Goal: Transaction & Acquisition: Purchase product/service

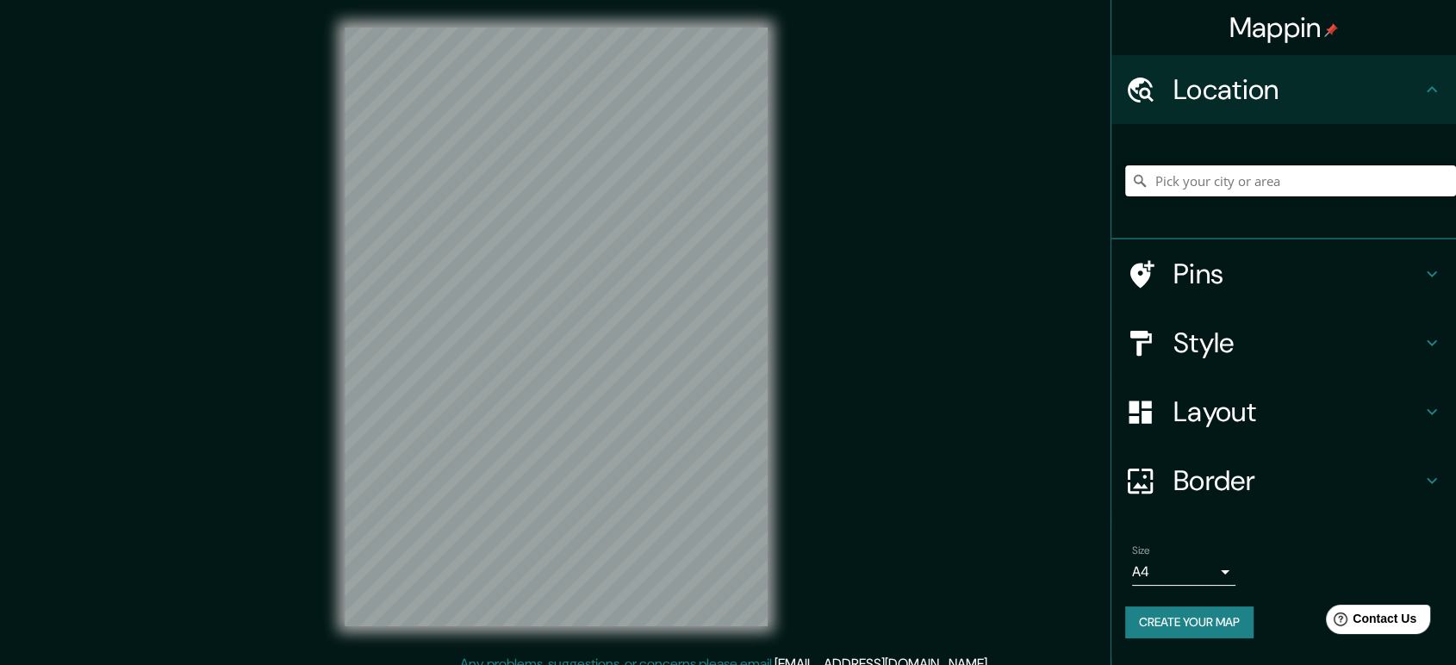
click at [1224, 177] on input "Pick your city or area" at bounding box center [1290, 180] width 331 height 31
click at [1202, 291] on h4 "Pins" at bounding box center [1298, 274] width 248 height 34
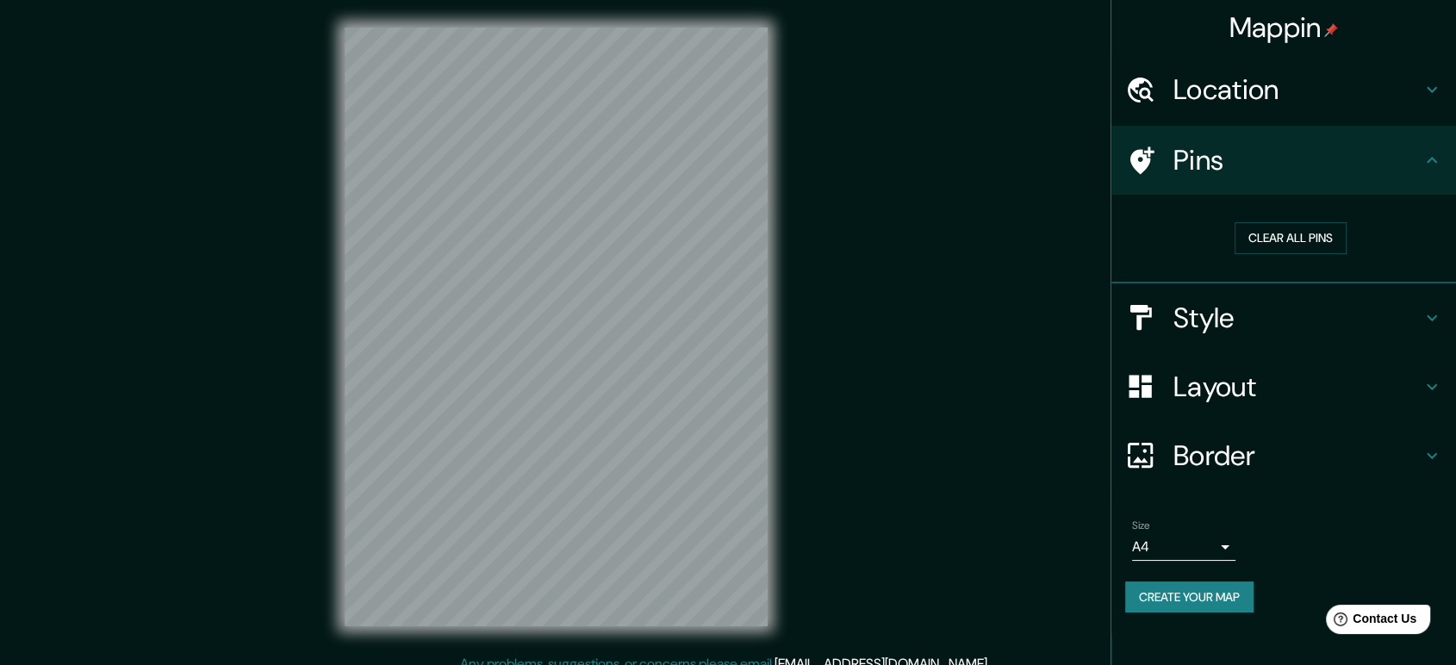
click at [1250, 325] on h4 "Style" at bounding box center [1298, 318] width 248 height 34
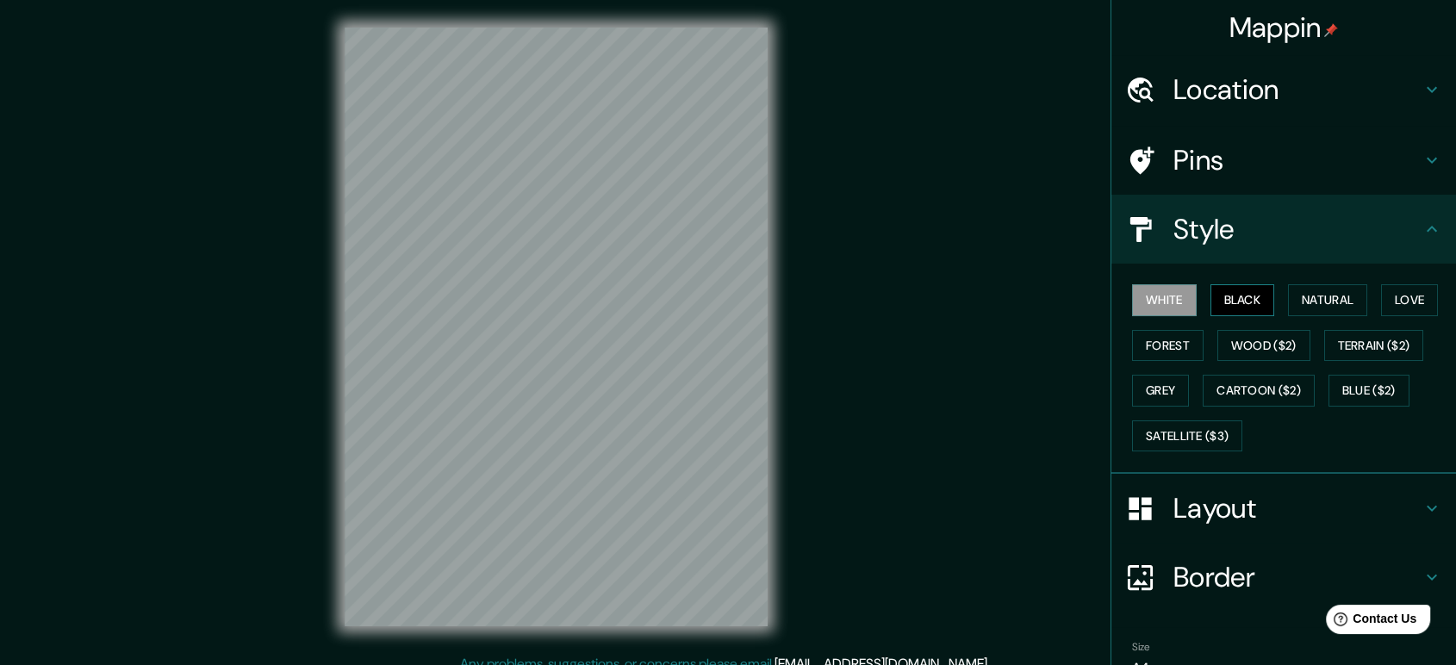
click at [1246, 311] on button "Black" at bounding box center [1243, 300] width 65 height 32
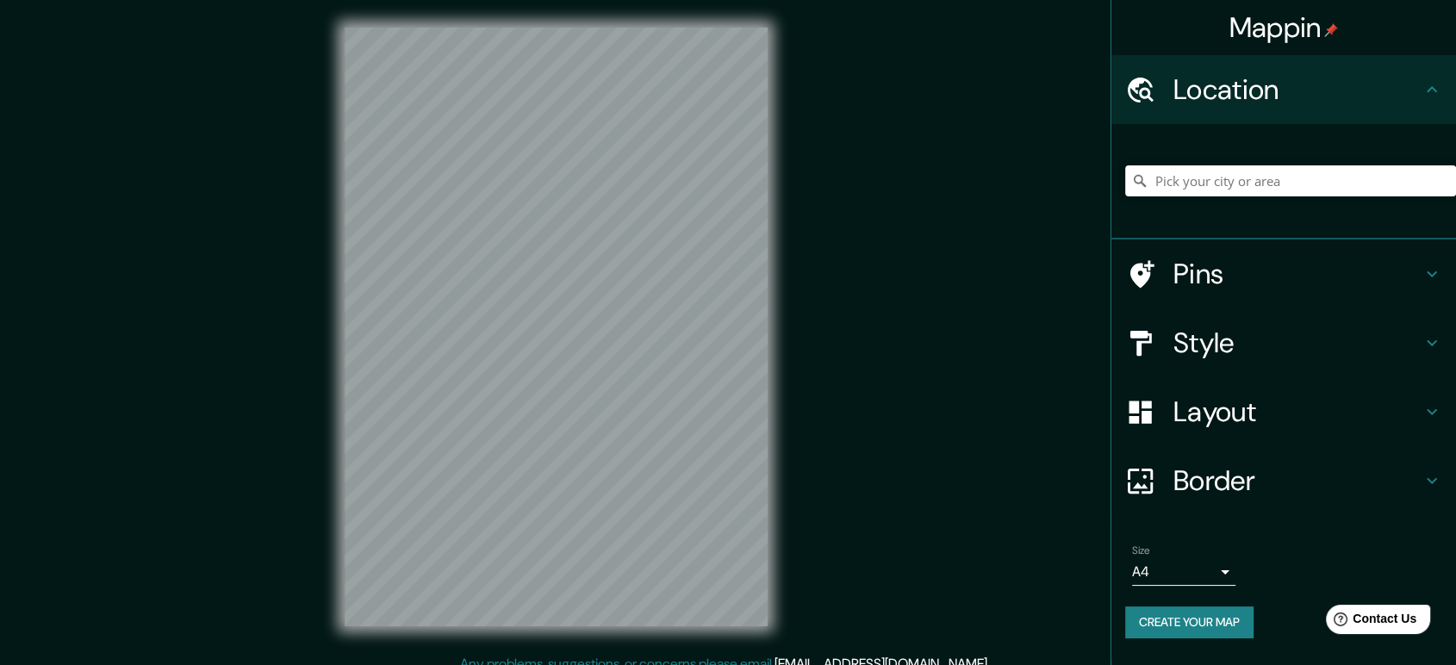
click at [1208, 620] on button "Create your map" at bounding box center [1189, 623] width 128 height 32
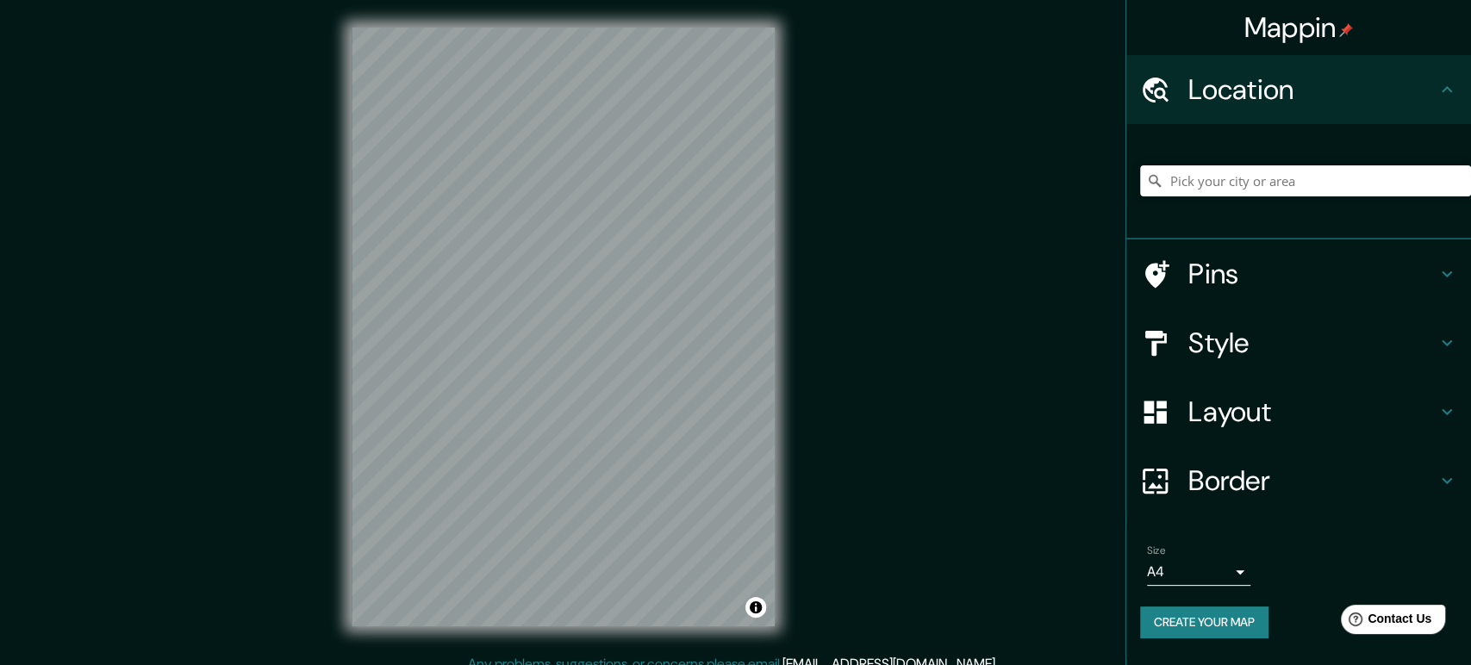
click at [1204, 563] on body "Mappin Location Pins Style Layout Border Choose a border. Hint : you can make l…" at bounding box center [735, 332] width 1471 height 665
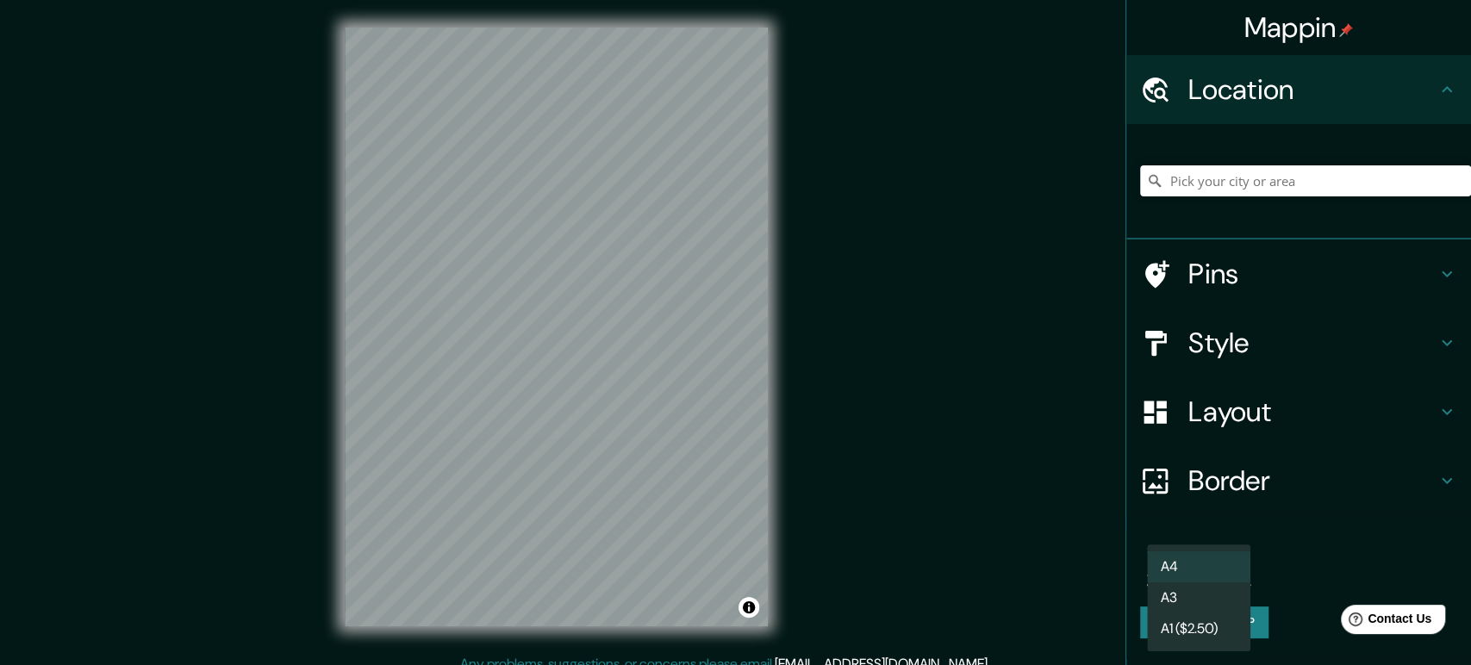
click at [1204, 593] on li "A3" at bounding box center [1198, 597] width 103 height 31
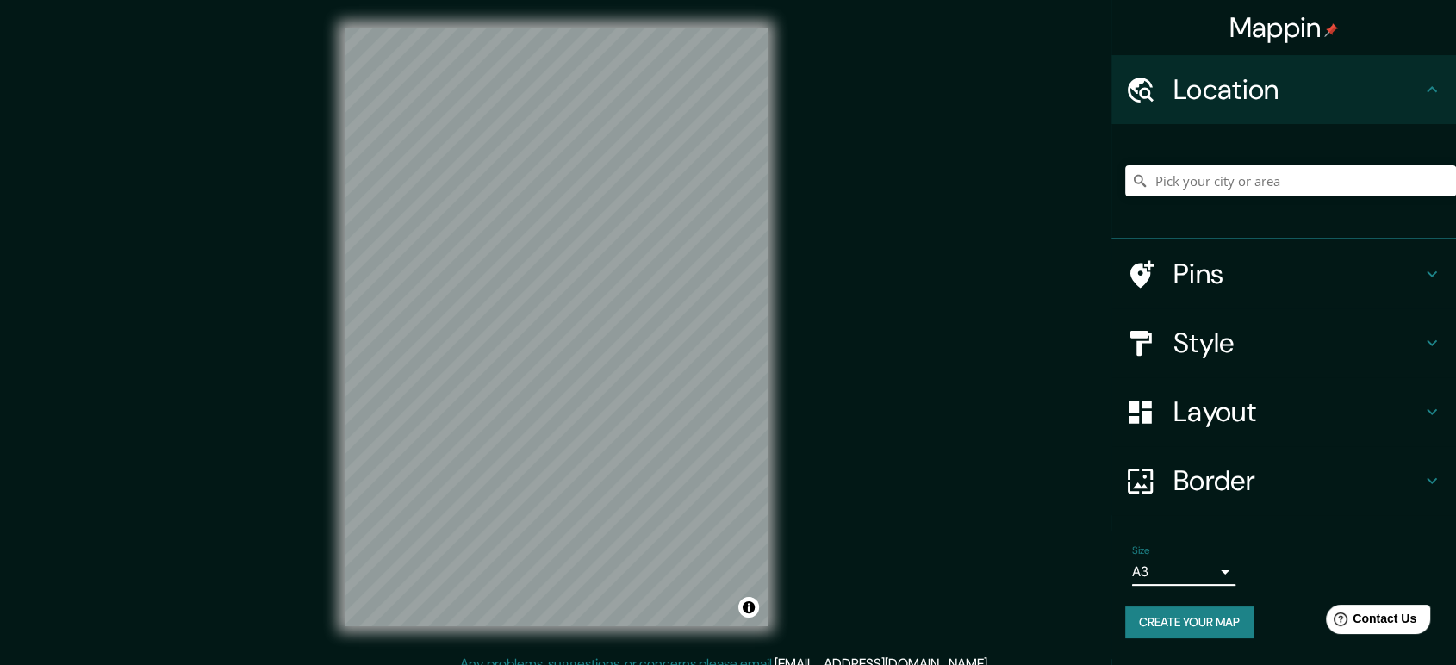
click at [1245, 336] on h4 "Style" at bounding box center [1298, 343] width 248 height 34
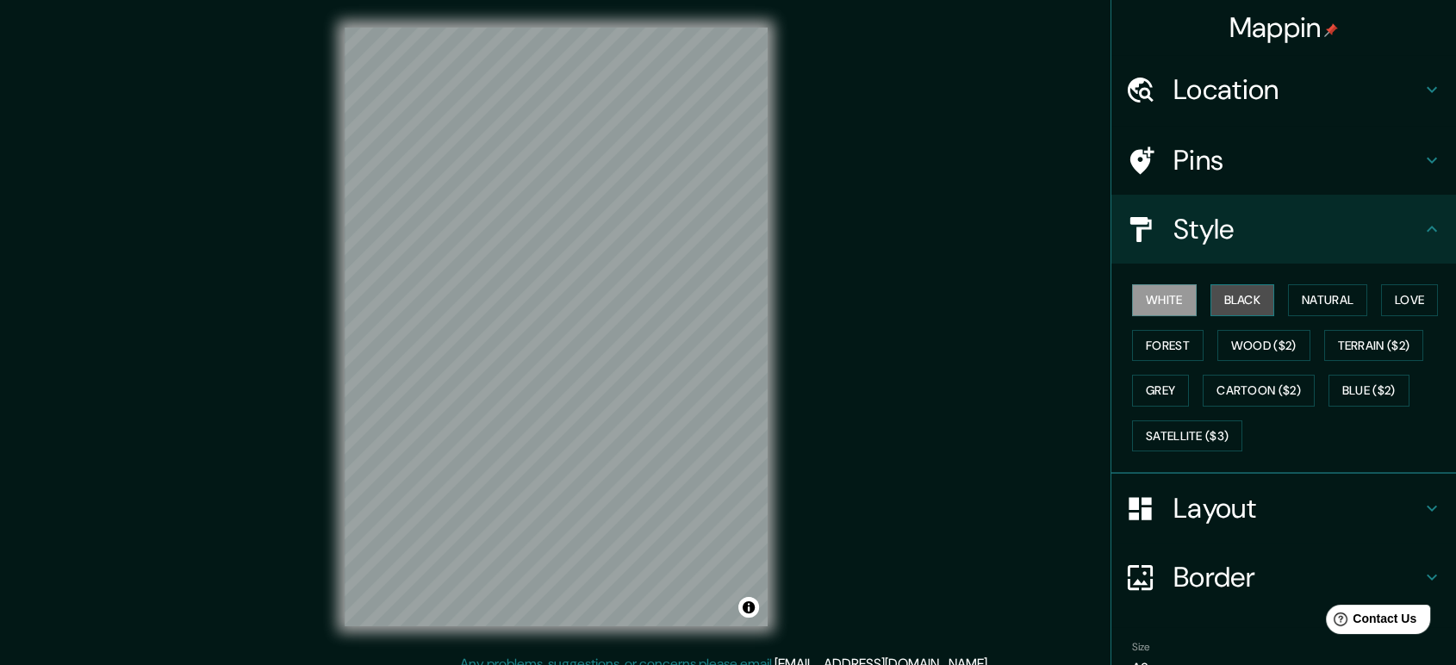
click at [1239, 302] on button "Black" at bounding box center [1243, 300] width 65 height 32
click at [1331, 300] on button "Natural" at bounding box center [1327, 300] width 79 height 32
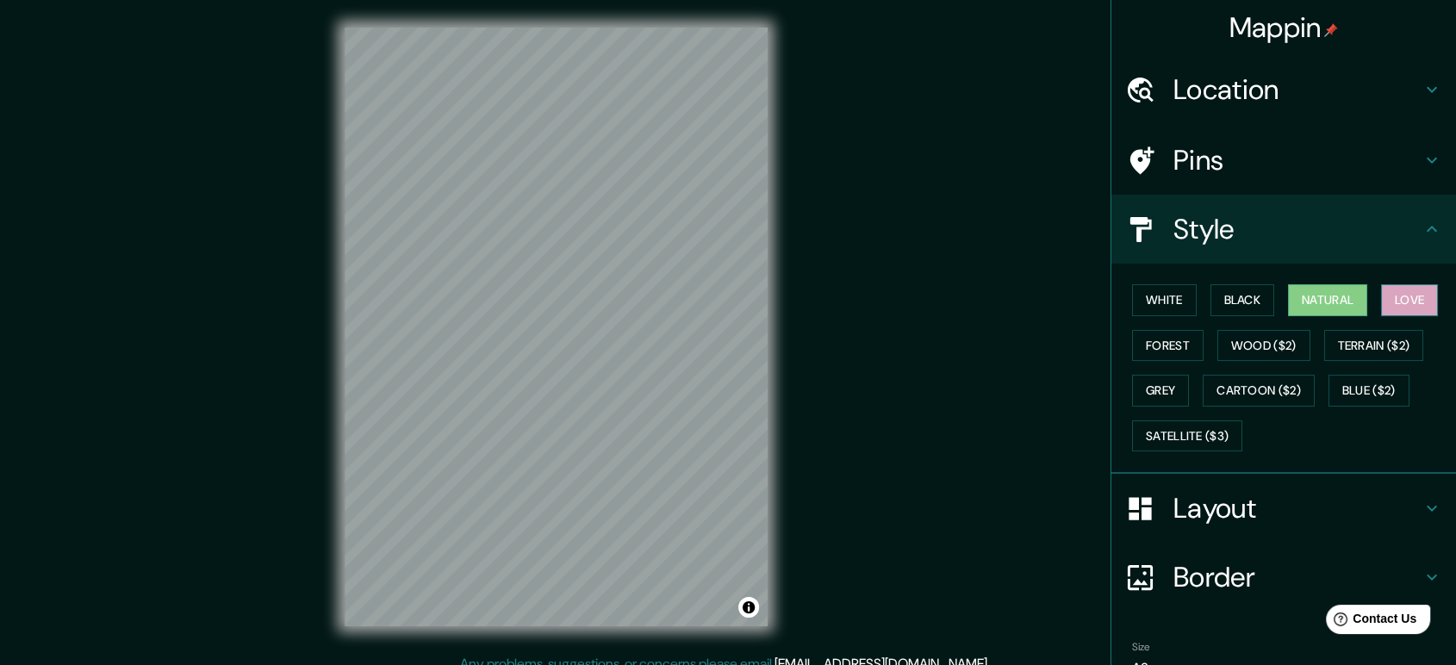
click at [1389, 295] on button "Love" at bounding box center [1409, 300] width 57 height 32
click at [1164, 347] on button "Forest" at bounding box center [1168, 346] width 72 height 32
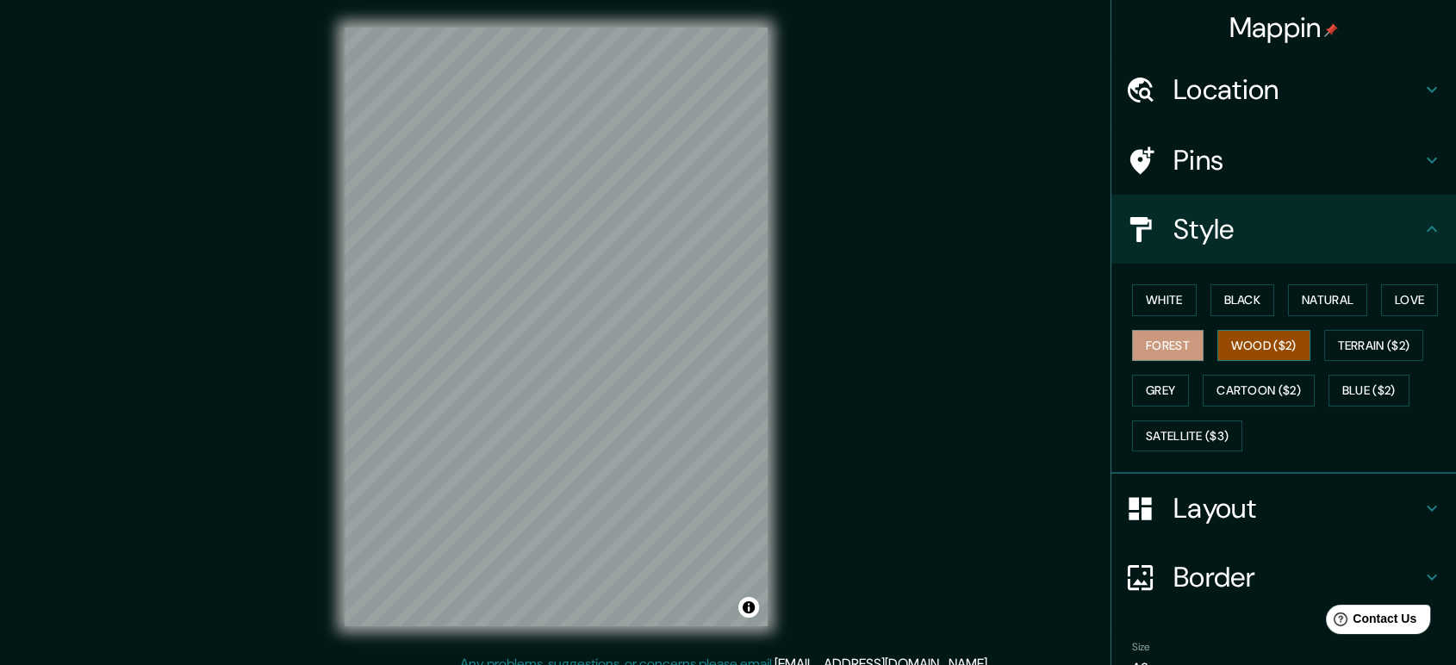
click at [1239, 350] on button "Wood ($2)" at bounding box center [1263, 346] width 93 height 32
click at [1342, 350] on button "Terrain ($2)" at bounding box center [1374, 346] width 100 height 32
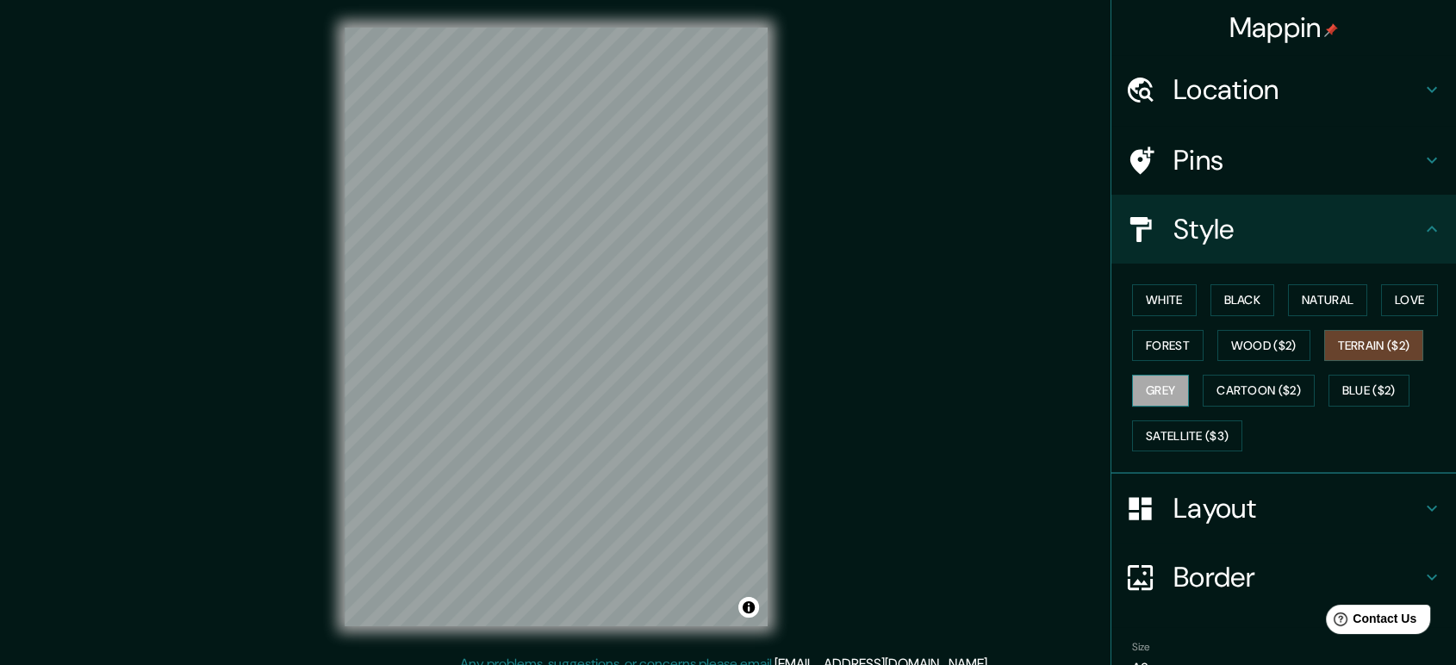
click at [1136, 380] on button "Grey" at bounding box center [1160, 391] width 57 height 32
click at [1236, 390] on button "Cartoon ($2)" at bounding box center [1259, 391] width 112 height 32
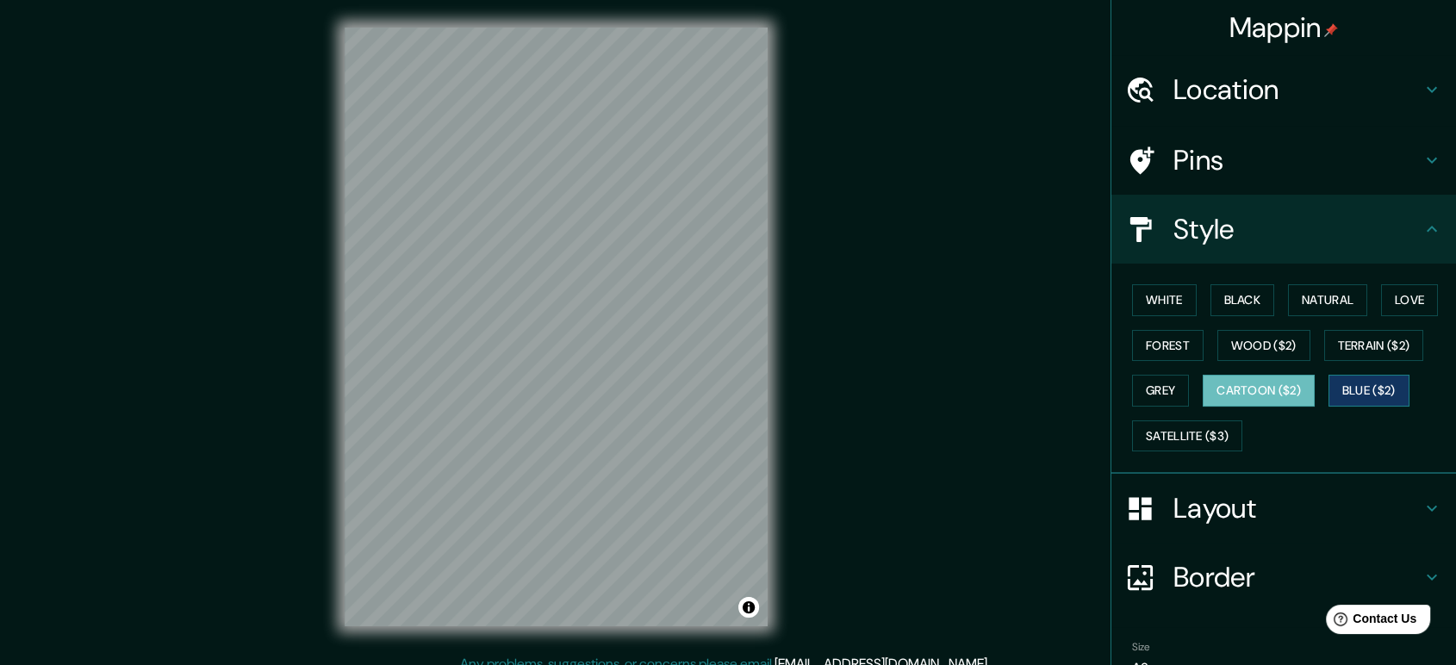
click at [1370, 393] on button "Blue ($2)" at bounding box center [1369, 391] width 81 height 32
click at [1169, 420] on button "Satellite ($3)" at bounding box center [1187, 436] width 110 height 32
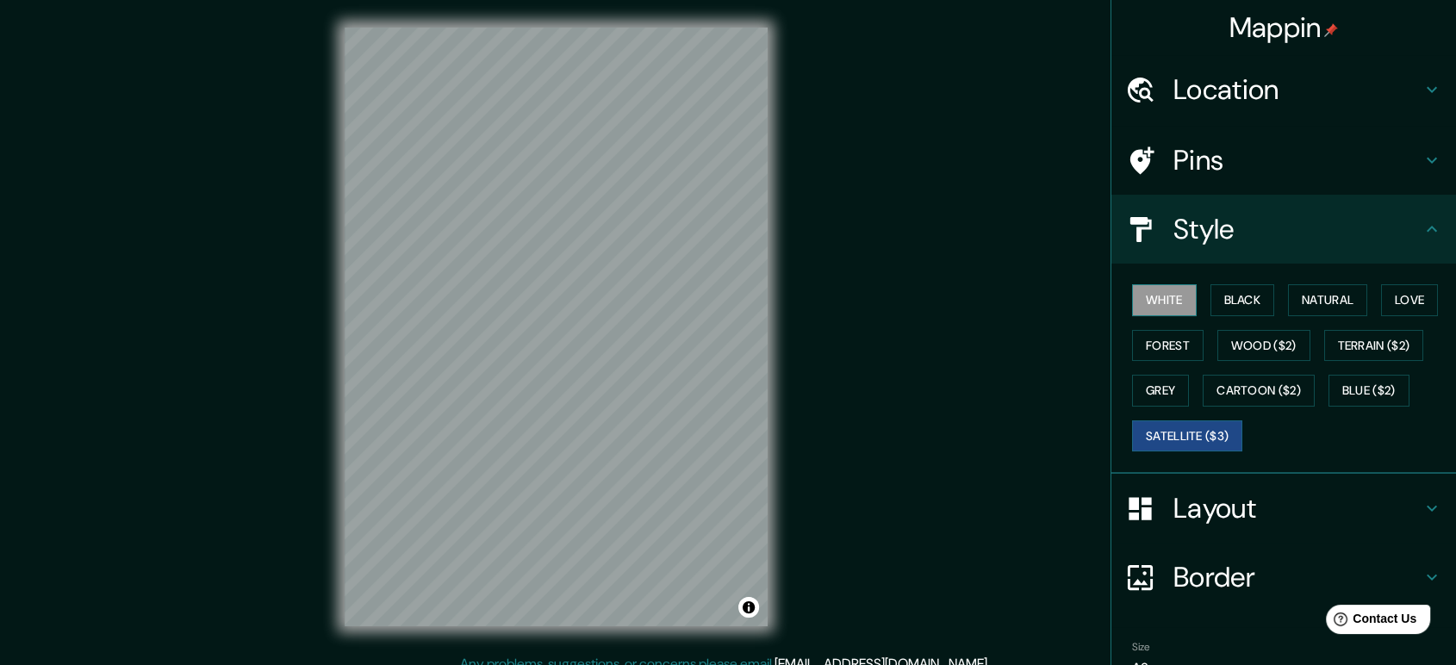
click at [1170, 295] on button "White" at bounding box center [1164, 300] width 65 height 32
click at [1427, 163] on icon at bounding box center [1432, 160] width 21 height 21
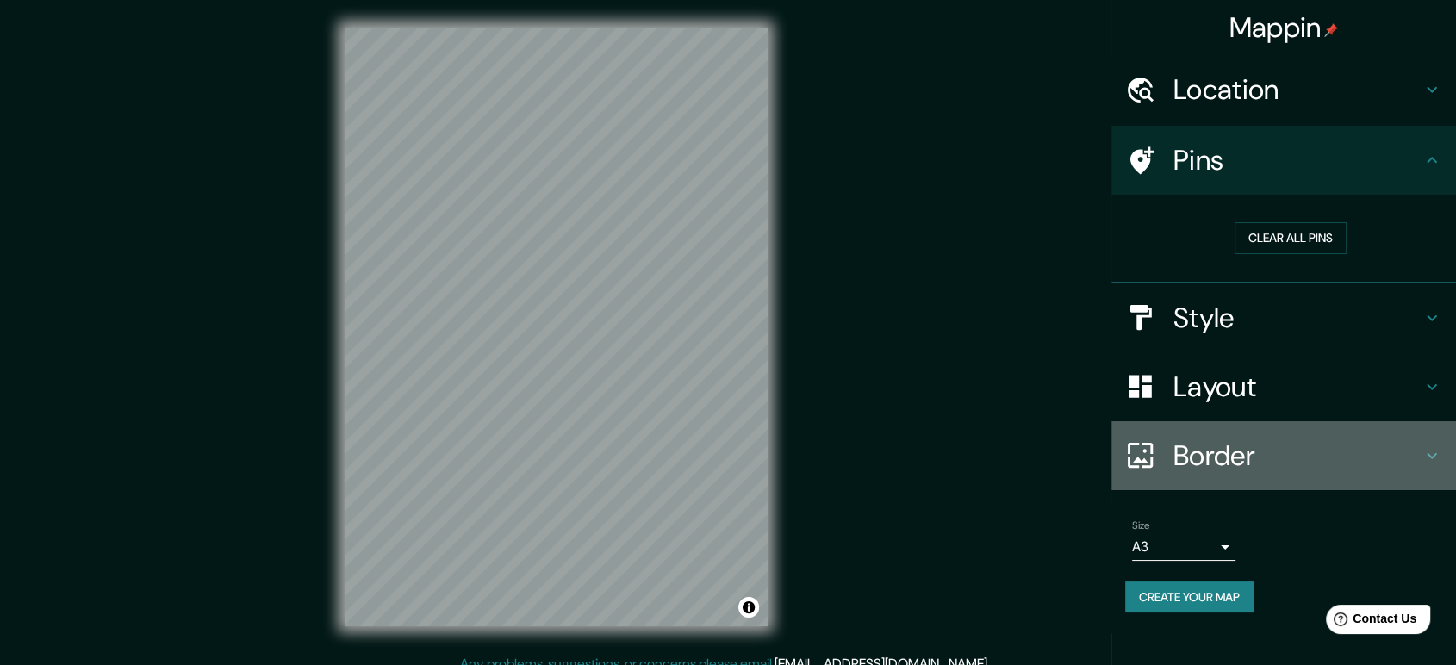
click at [1434, 455] on icon at bounding box center [1432, 455] width 10 height 6
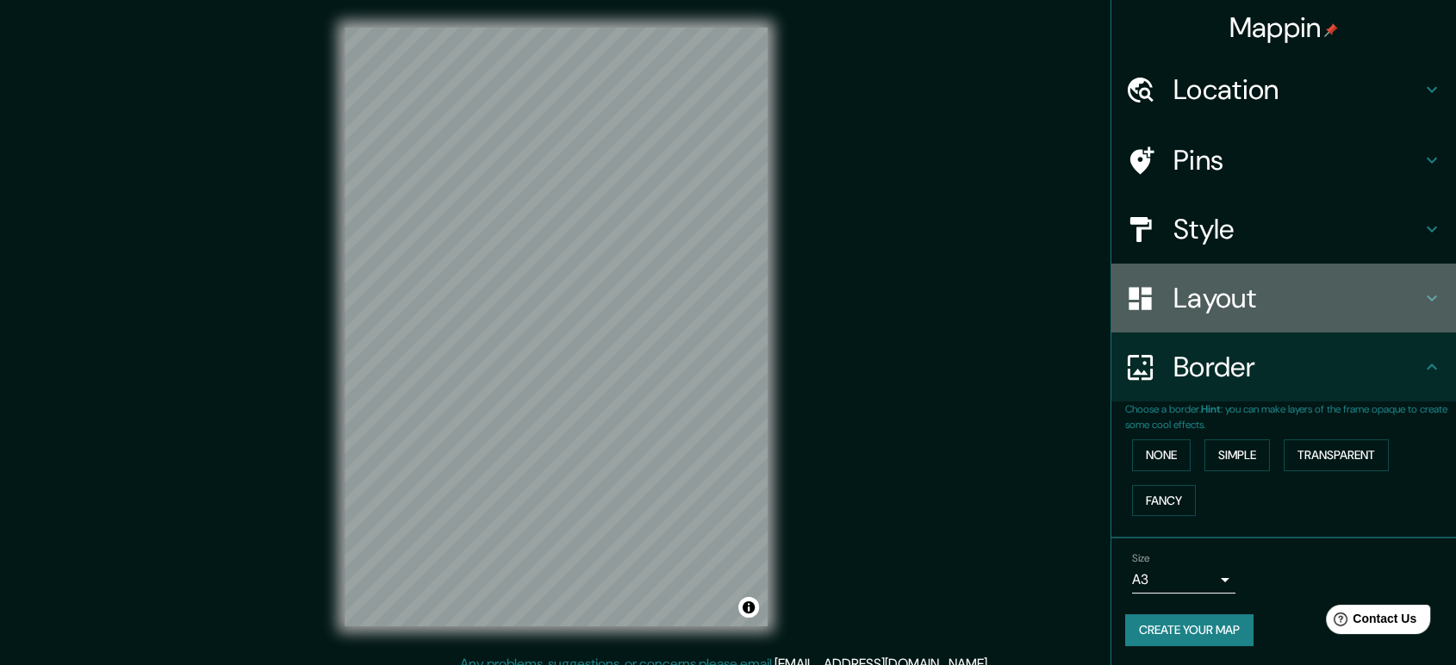
click at [1424, 292] on icon at bounding box center [1432, 298] width 21 height 21
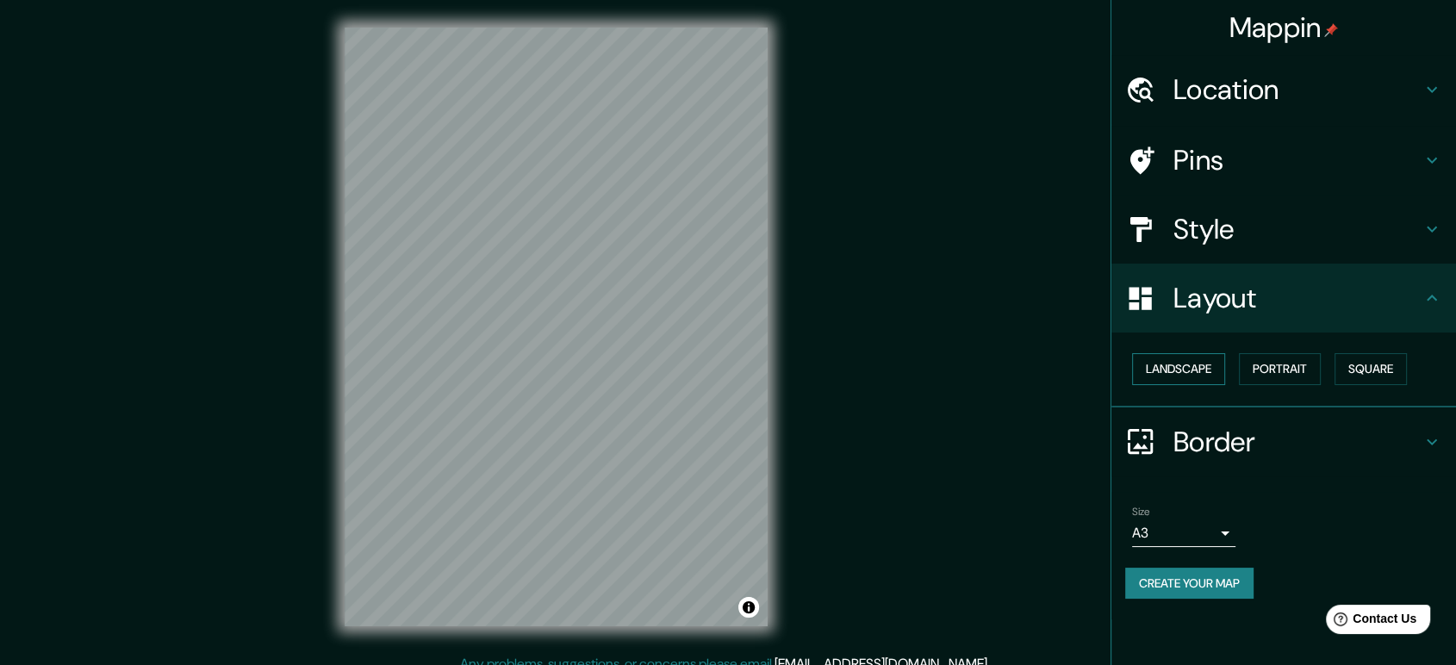
click at [1146, 376] on button "Landscape" at bounding box center [1178, 369] width 93 height 32
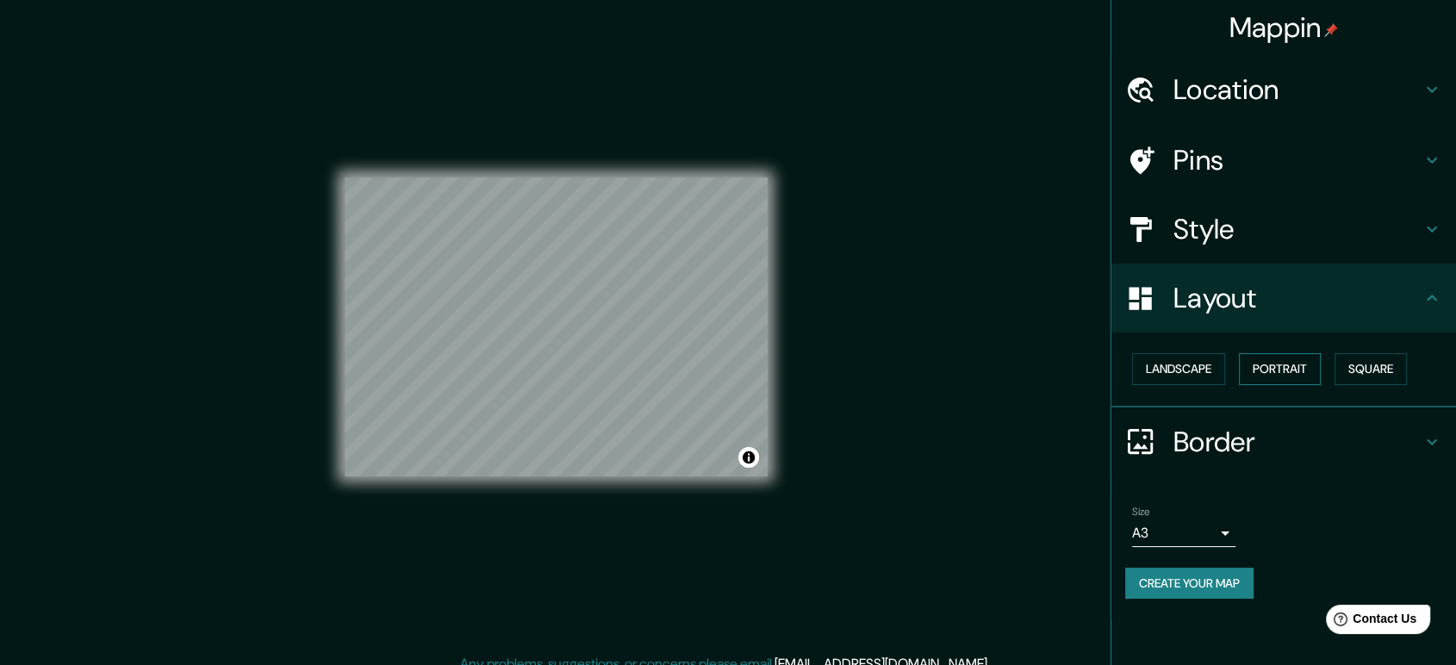
click at [1286, 373] on button "Portrait" at bounding box center [1280, 369] width 82 height 32
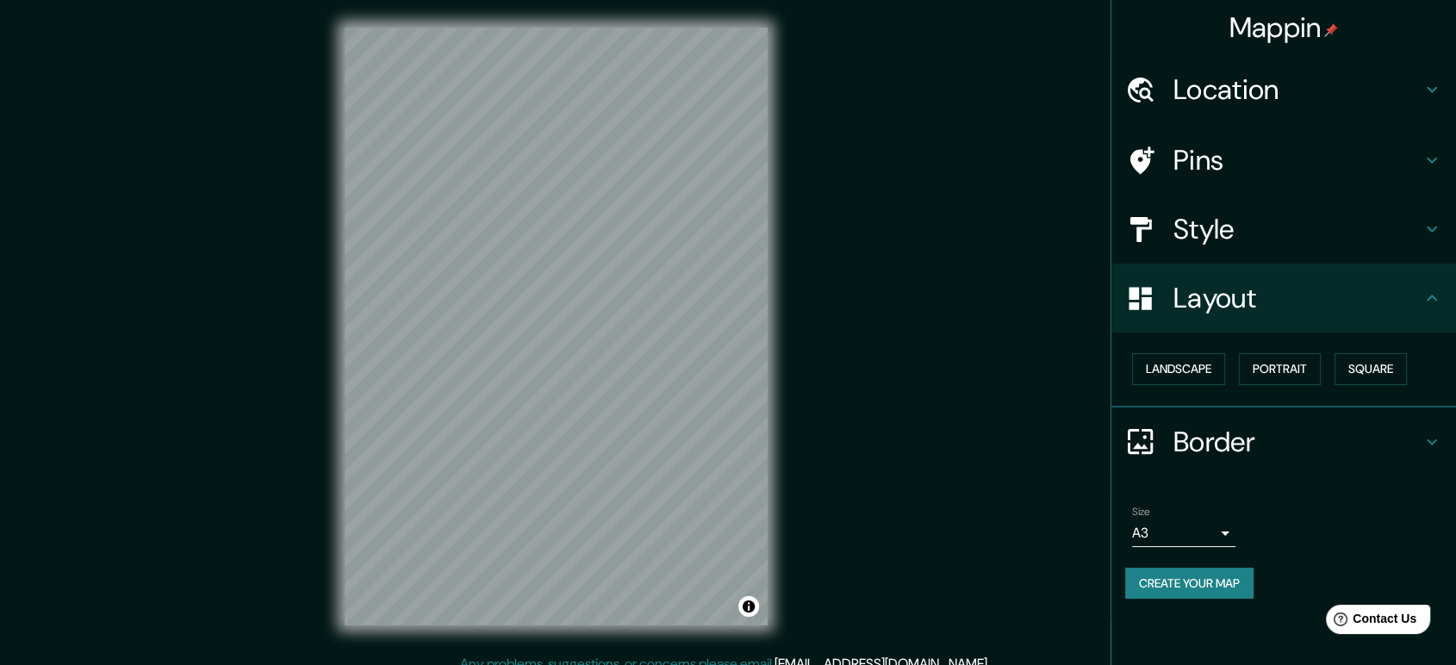
click at [1336, 370] on div "Landscape Portrait Square" at bounding box center [1290, 369] width 331 height 46
click at [1354, 370] on button "Square" at bounding box center [1371, 369] width 72 height 32
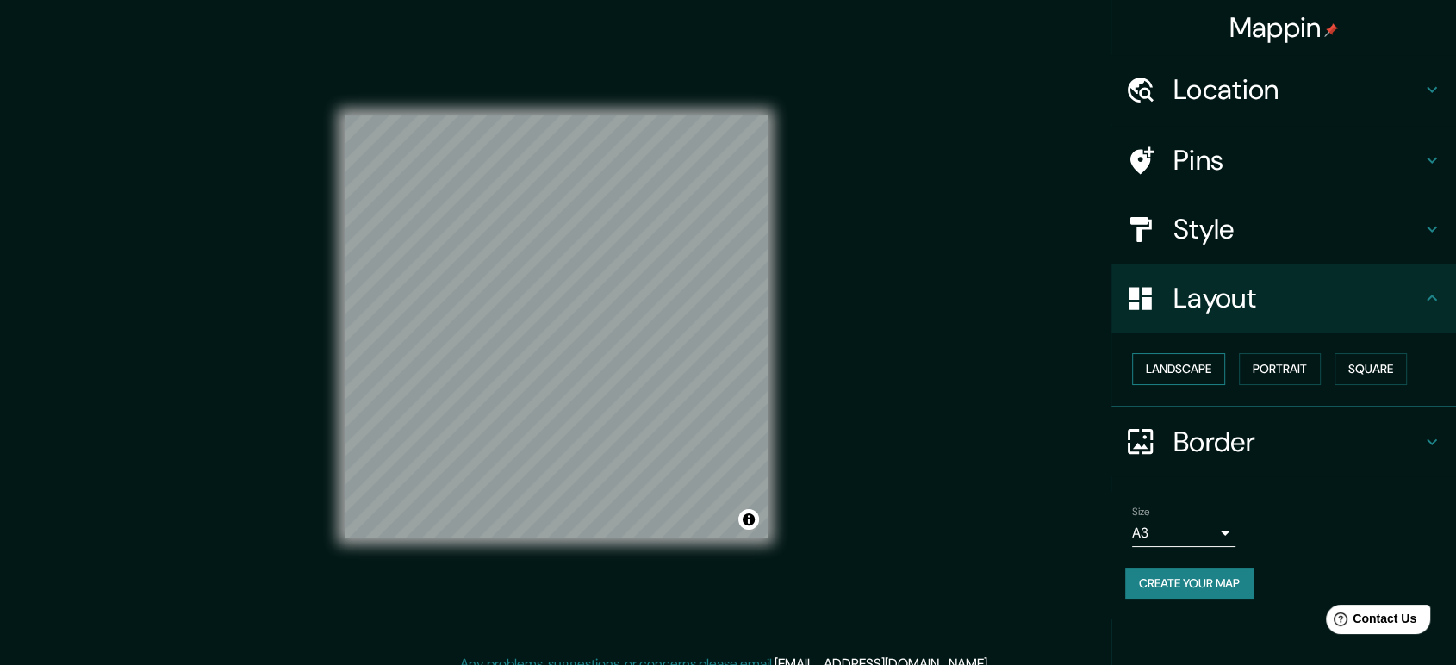
click at [1191, 375] on button "Landscape" at bounding box center [1178, 369] width 93 height 32
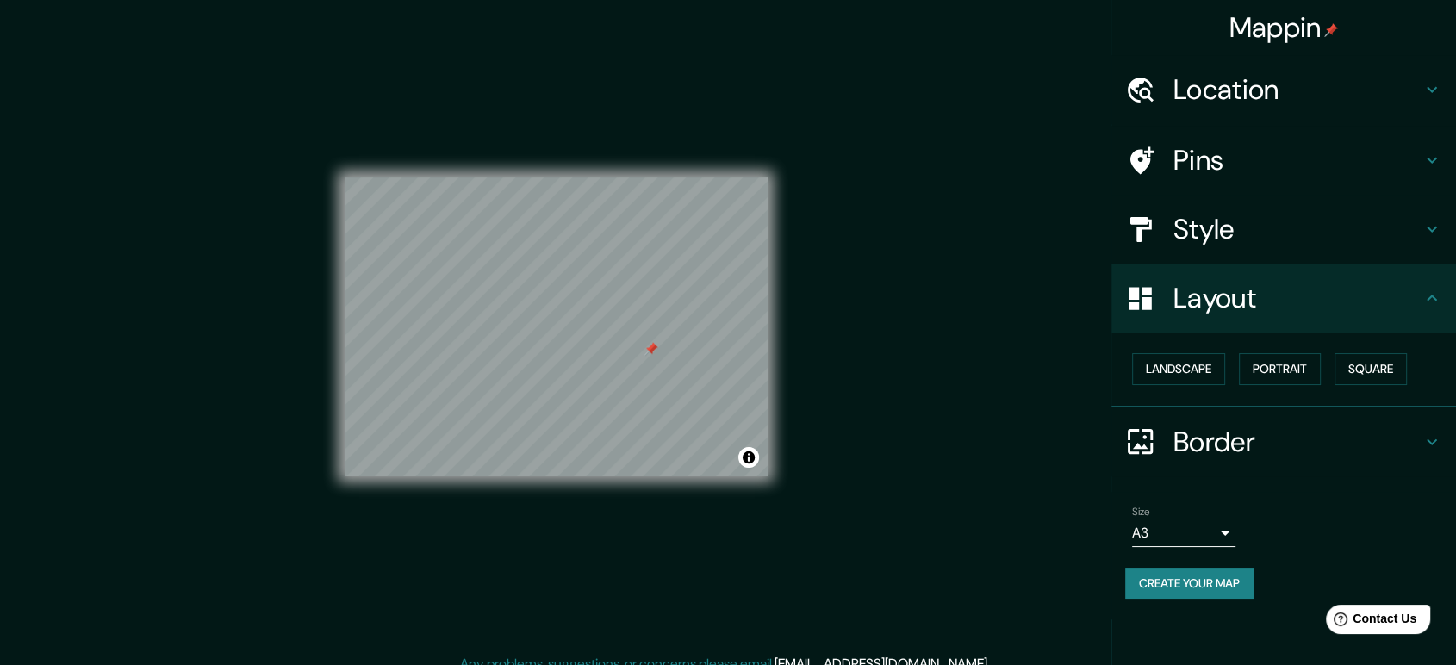
drag, startPoint x: 651, startPoint y: 376, endPoint x: 645, endPoint y: 321, distance: 55.5
click at [645, 342] on div at bounding box center [651, 349] width 14 height 14
click at [1184, 146] on h4 "Pins" at bounding box center [1298, 160] width 248 height 34
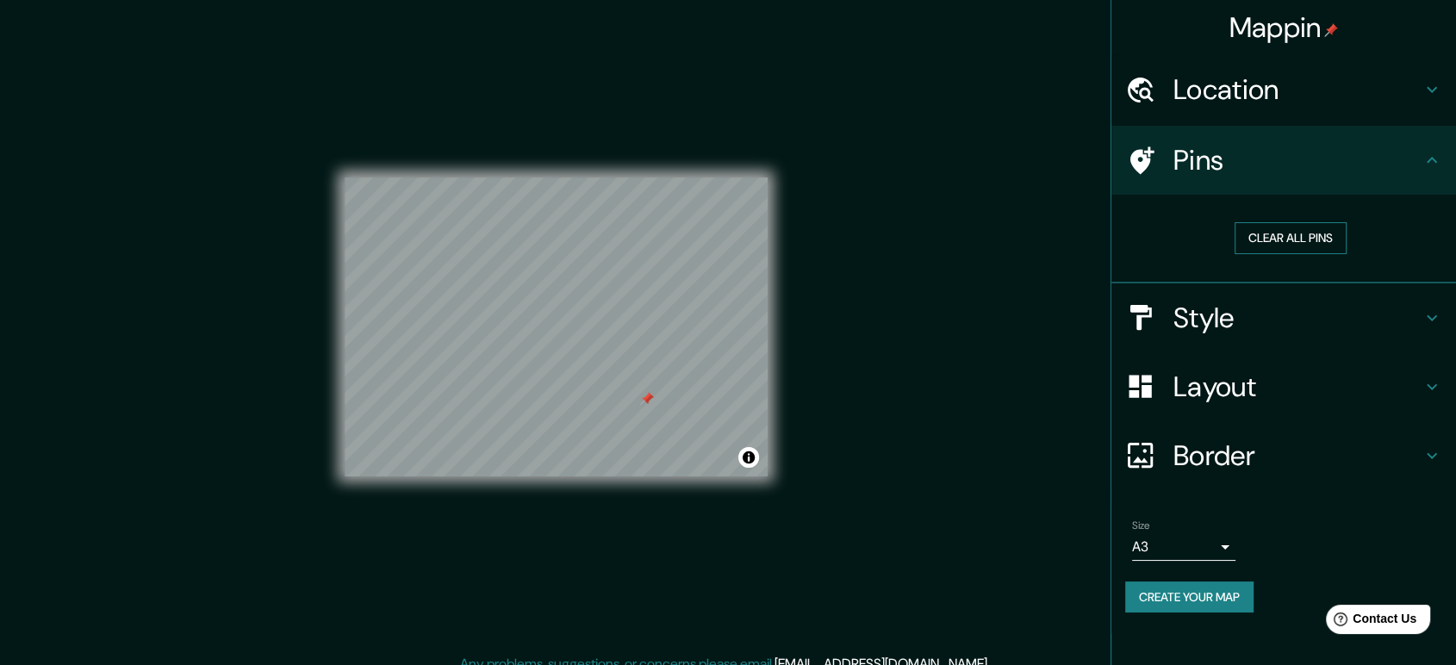
click at [1295, 246] on button "Clear all pins" at bounding box center [1291, 238] width 112 height 32
click at [1252, 395] on h4 "Layout" at bounding box center [1298, 387] width 248 height 34
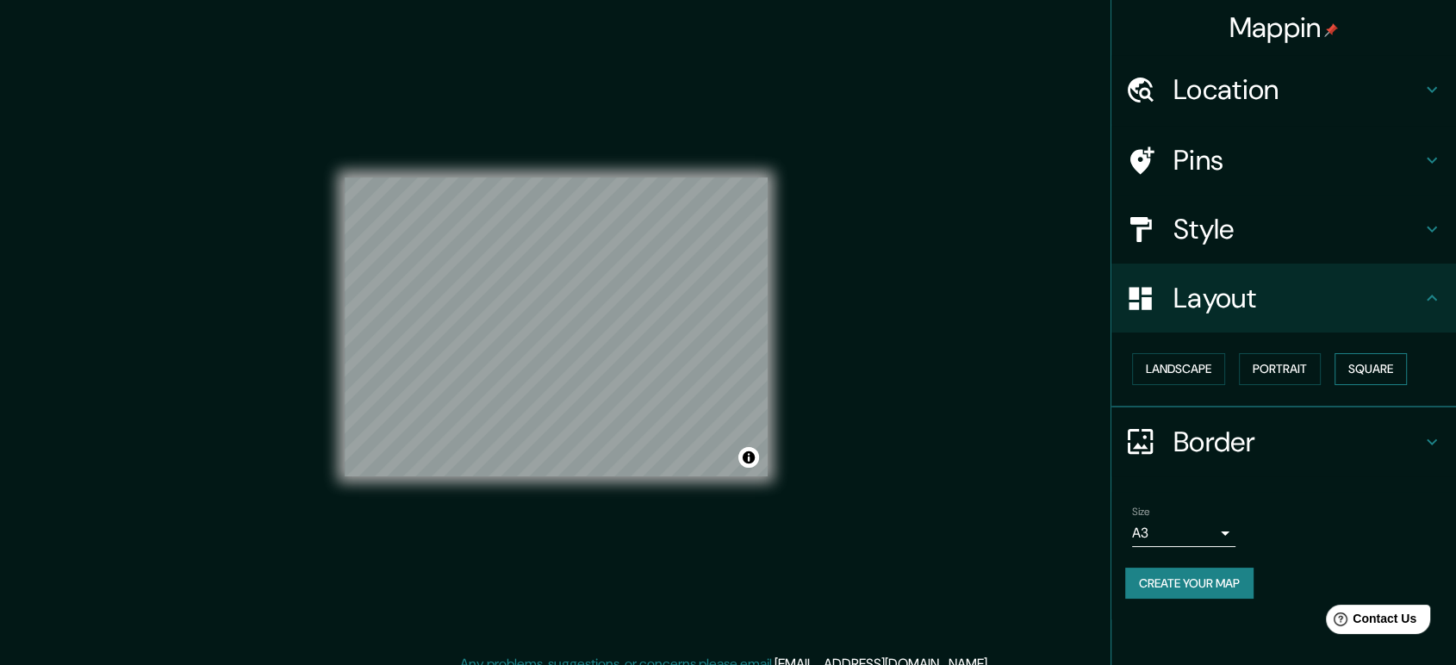
click at [1392, 375] on button "Square" at bounding box center [1371, 369] width 72 height 32
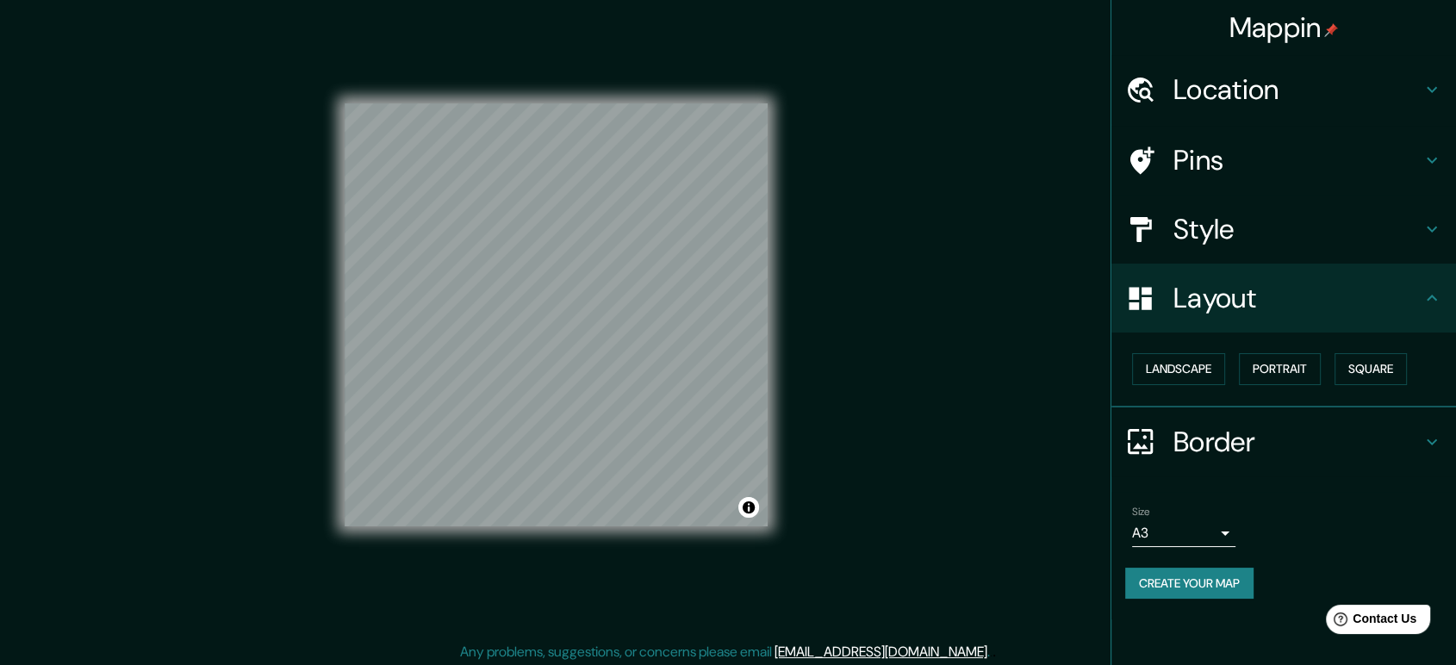
scroll to position [16, 0]
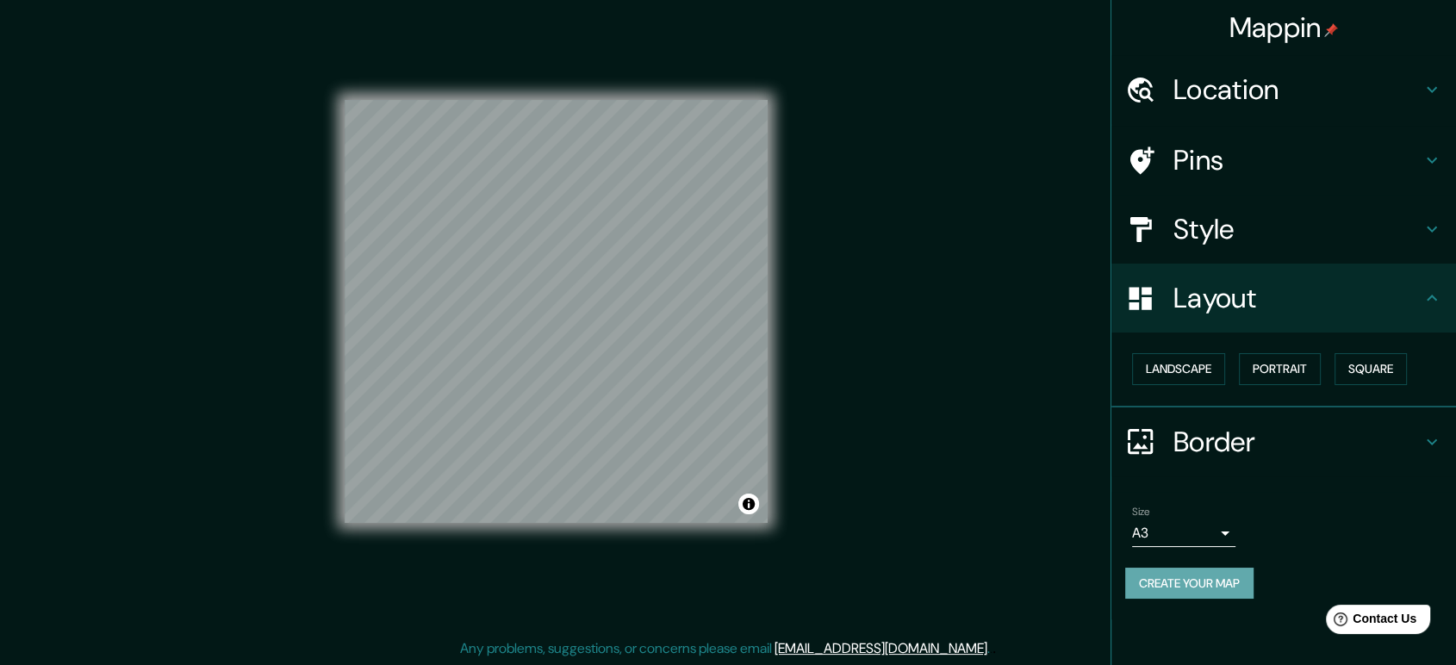
click at [1213, 588] on button "Create your map" at bounding box center [1189, 584] width 128 height 32
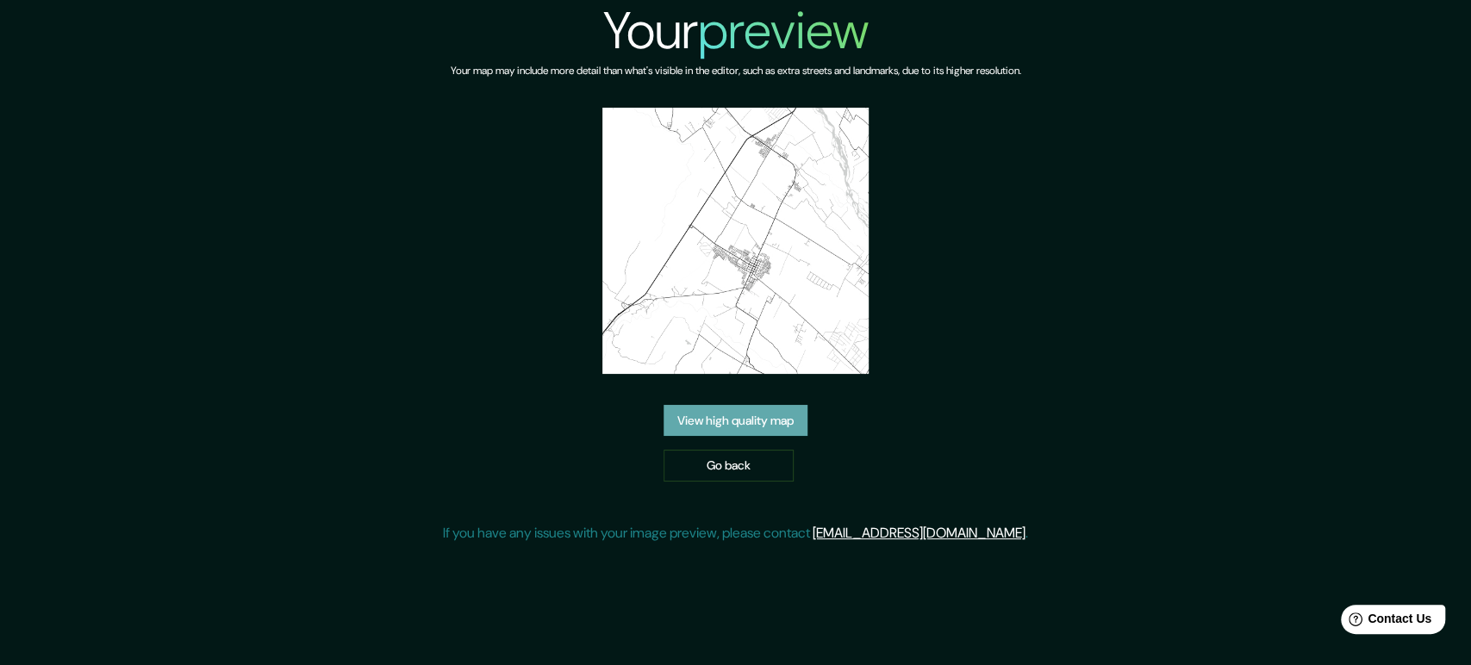
click at [736, 413] on link "View high quality map" at bounding box center [735, 421] width 144 height 32
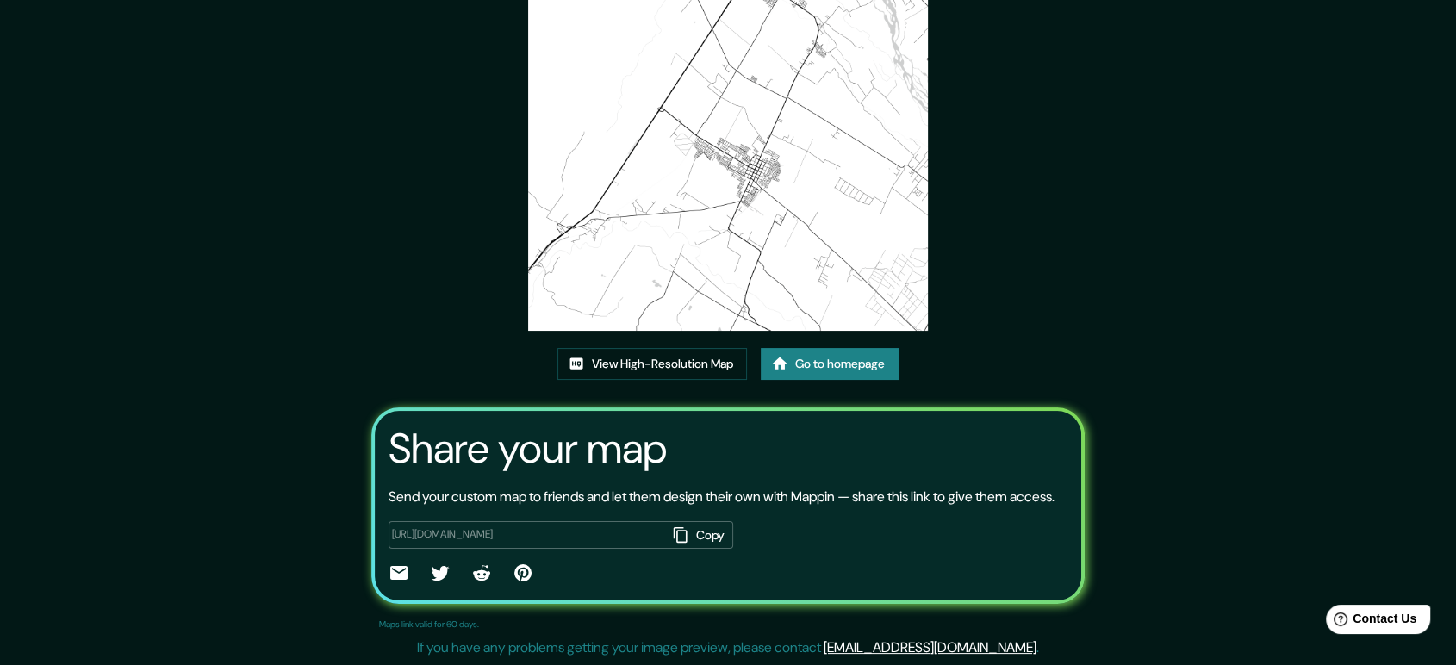
scroll to position [165, 0]
